Goal: Transaction & Acquisition: Purchase product/service

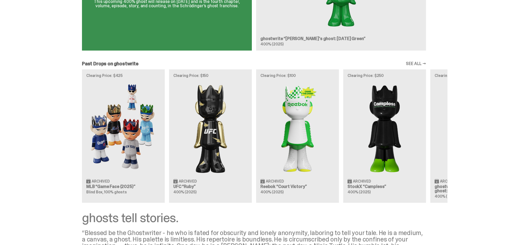
scroll to position [403, 0]
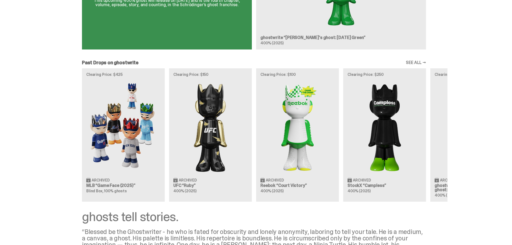
click at [99, 132] on div "Clearing Price: $425 Archived MLB “Game Face (2025)” Blind Box, 100% ghosts Cle…" at bounding box center [254, 134] width 387 height 133
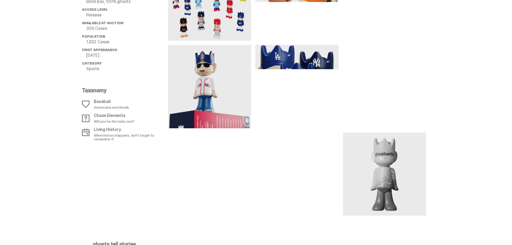
scroll to position [377, 0]
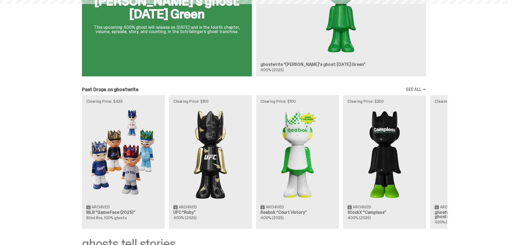
scroll to position [403, 0]
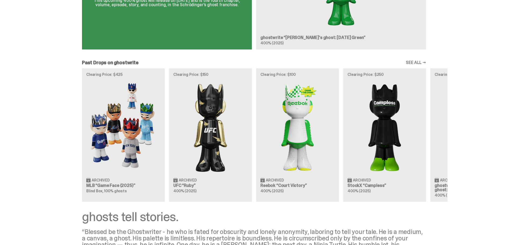
click at [116, 178] on div "Clearing Price: $425 Archived MLB “Game Face (2025)” Blind Box, 100% ghosts Cle…" at bounding box center [254, 134] width 387 height 133
